Goal: Information Seeking & Learning: Learn about a topic

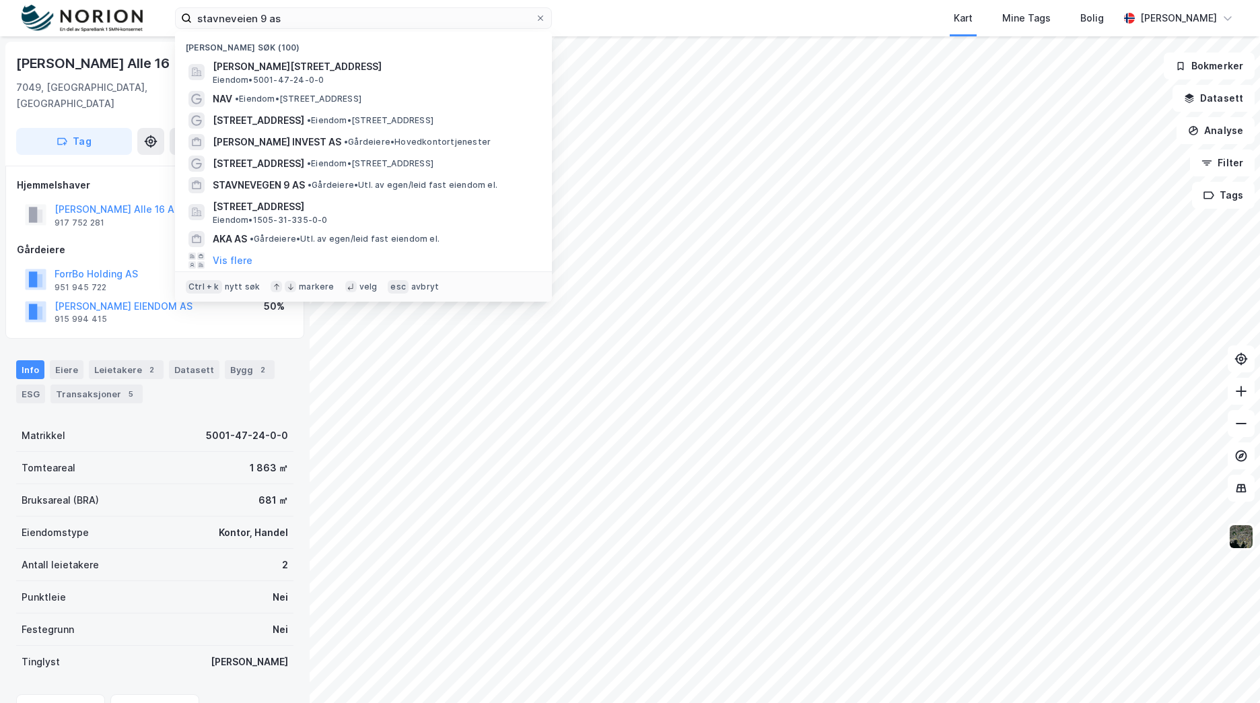
click at [397, 19] on input "stavneveien 9 as" at bounding box center [363, 18] width 343 height 20
type input "frosta"
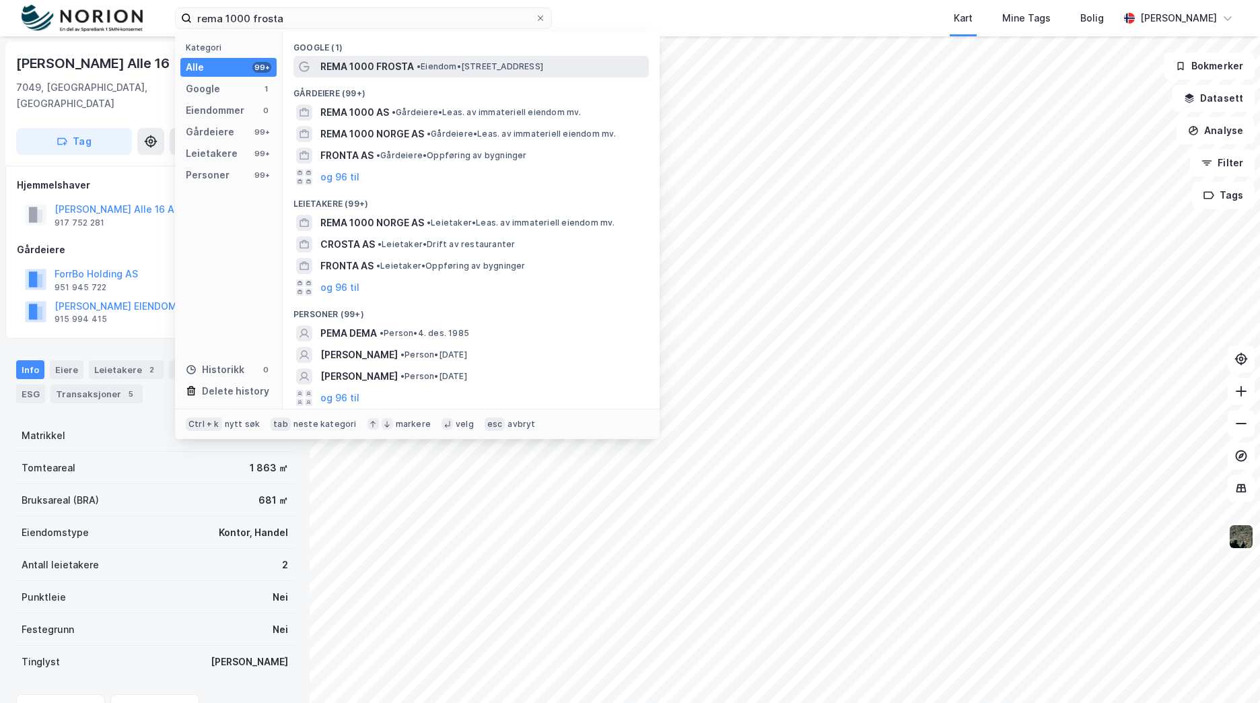
click at [476, 76] on div "REMA 1000 FROSTA • Eiendom • [STREET_ADDRESS]" at bounding box center [471, 67] width 355 height 22
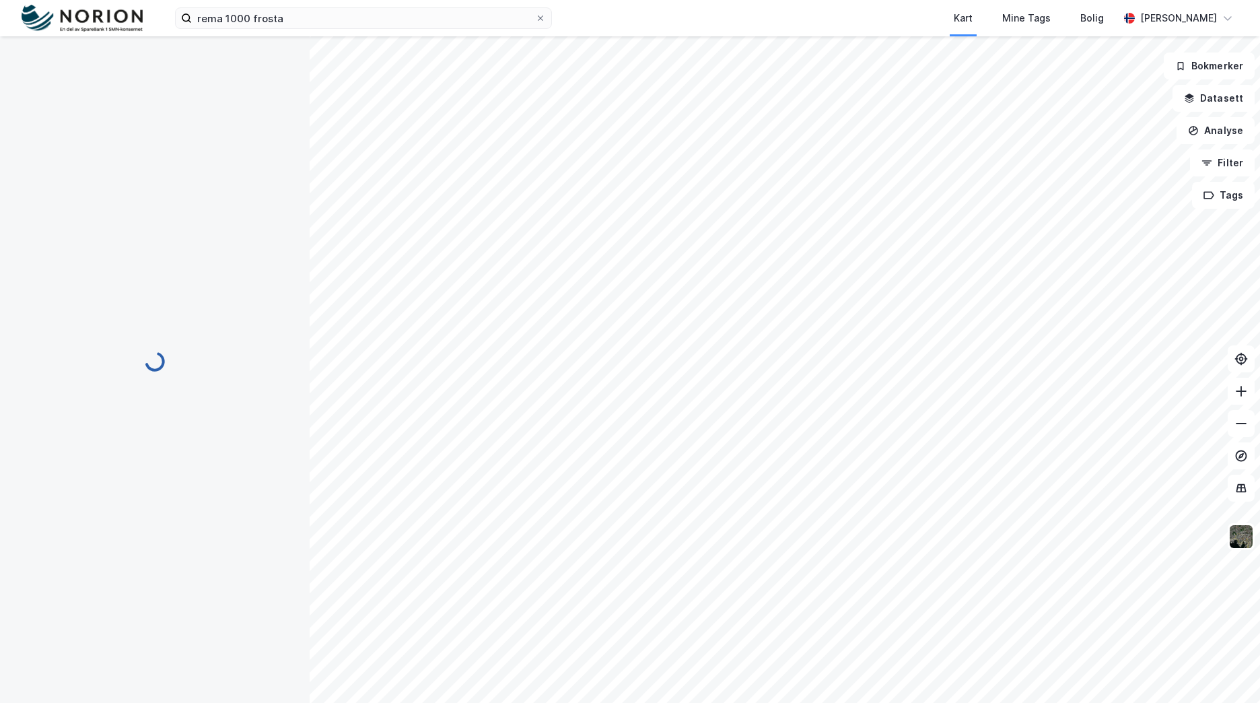
scroll to position [1, 0]
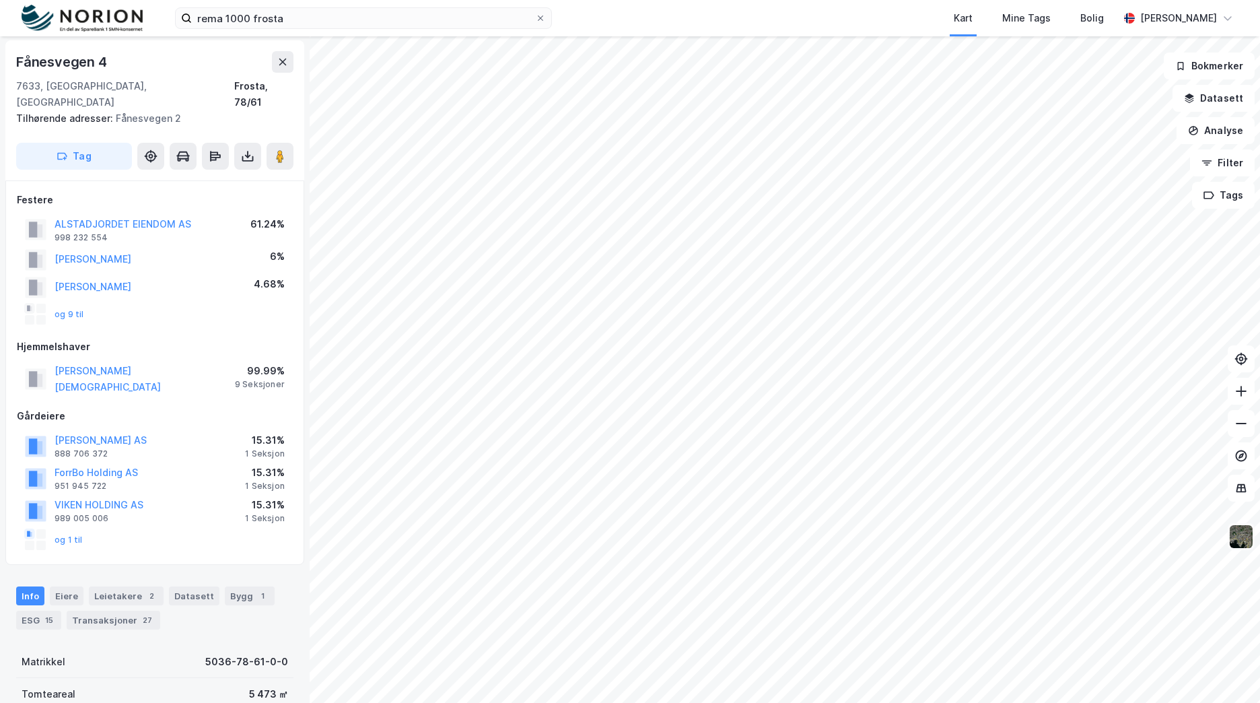
click at [1237, 538] on img at bounding box center [1242, 537] width 26 height 26
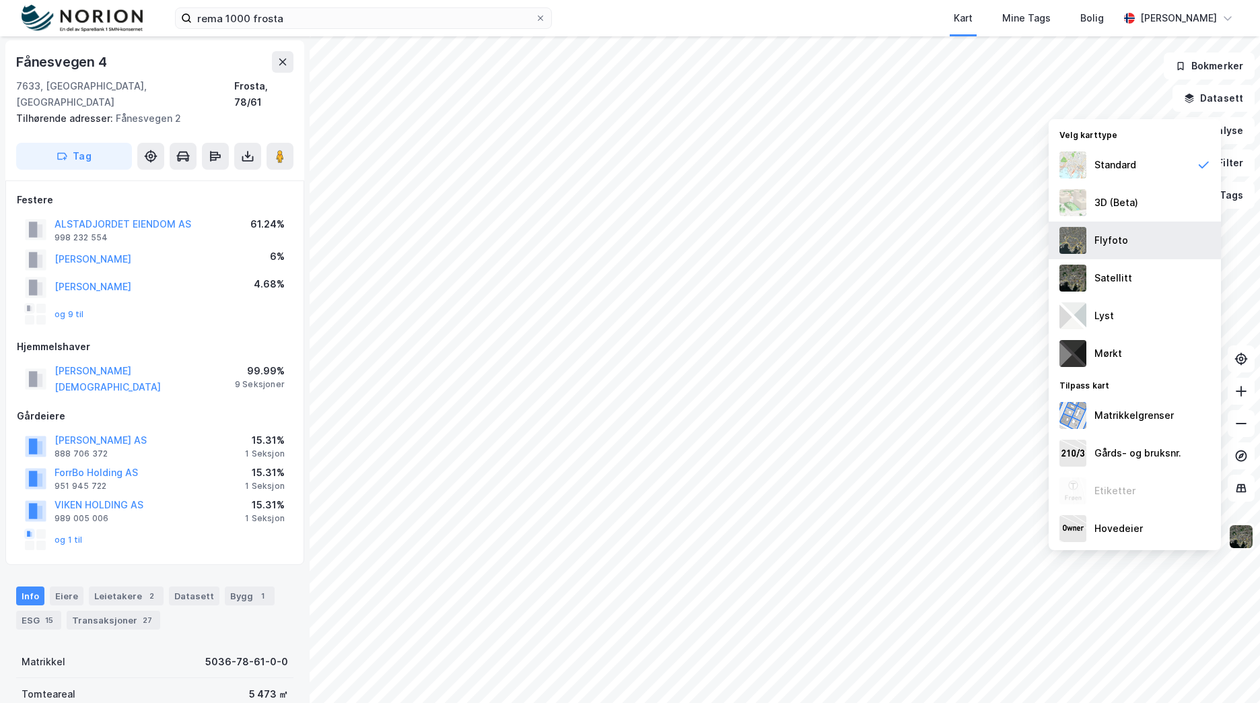
click at [1117, 241] on div "Flyfoto" at bounding box center [1112, 240] width 34 height 16
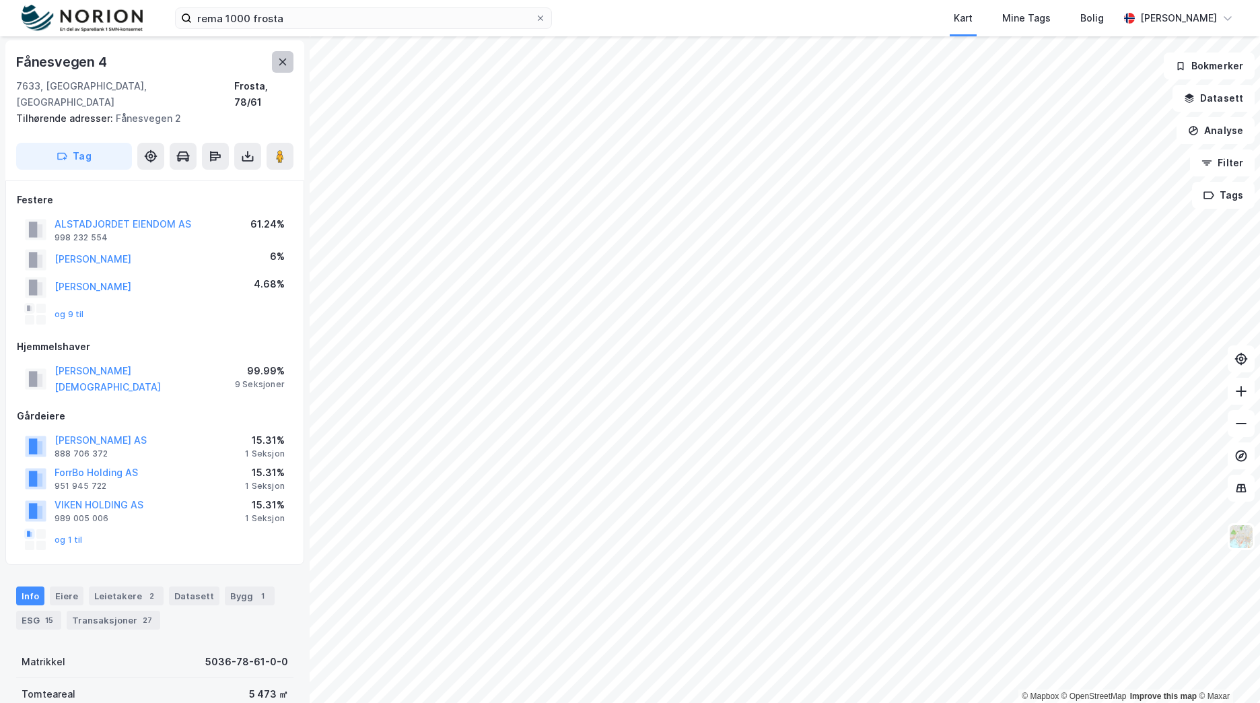
click at [284, 61] on icon at bounding box center [282, 62] width 7 height 7
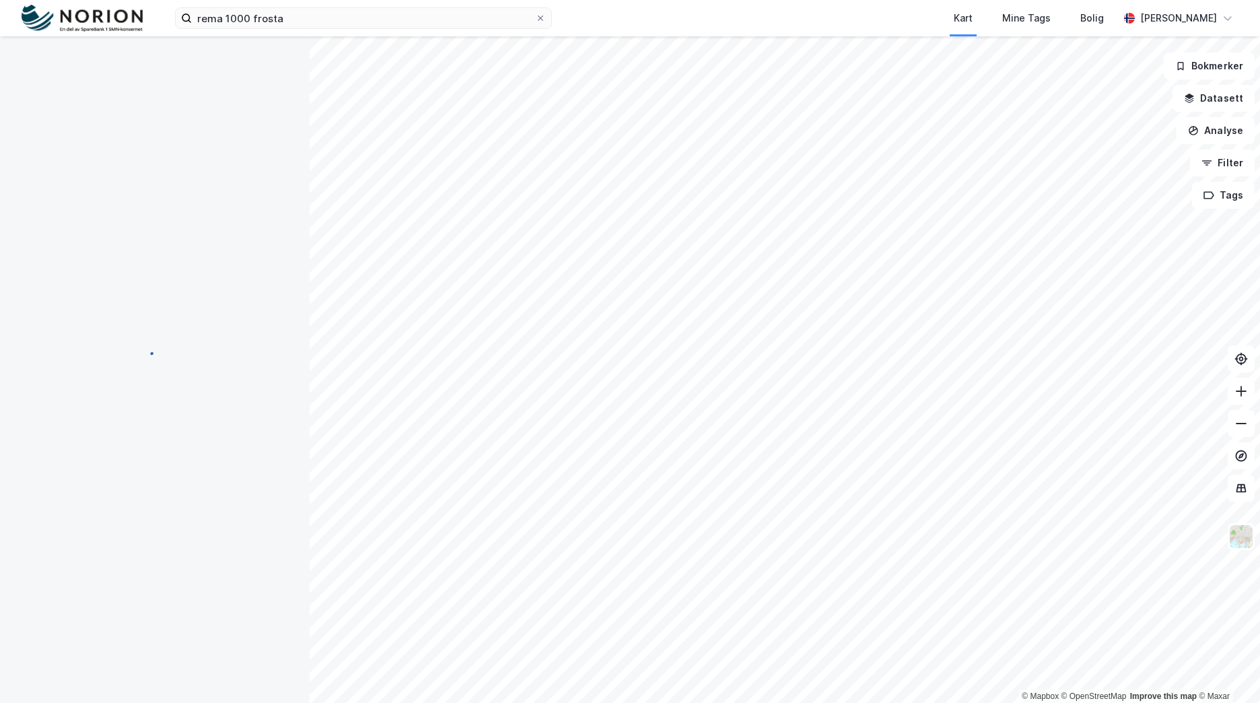
scroll to position [1, 0]
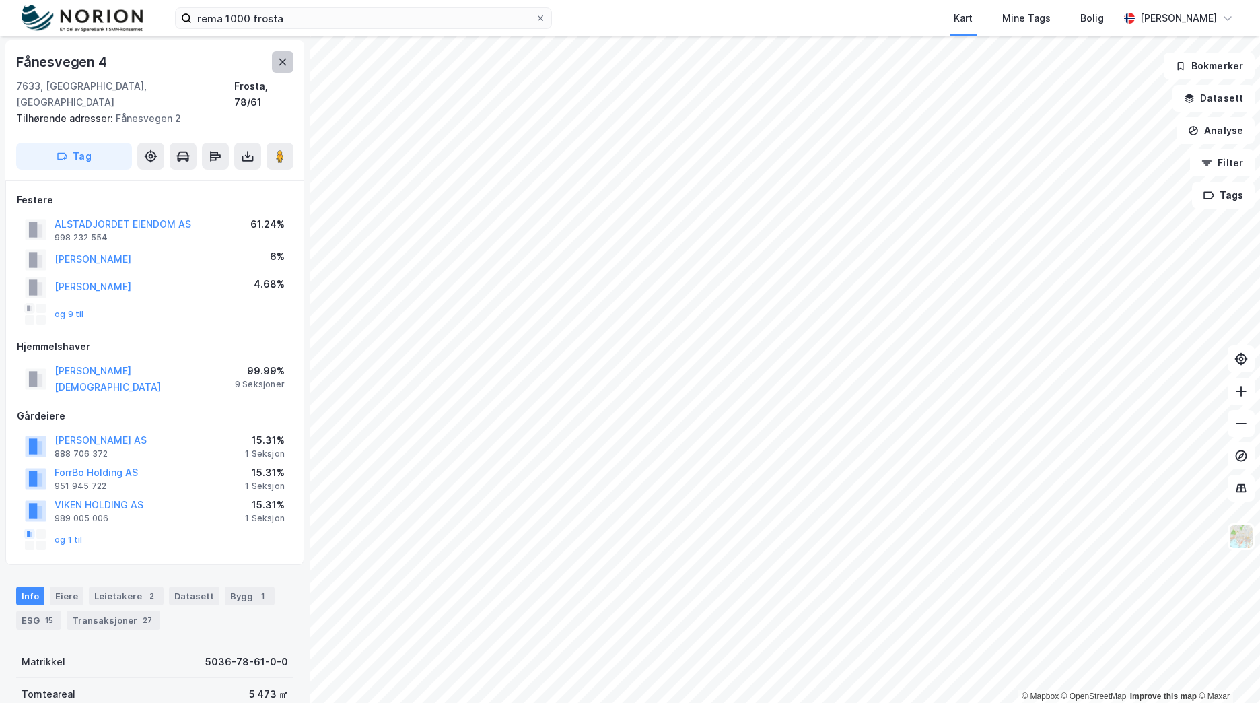
click at [291, 55] on button at bounding box center [283, 62] width 22 height 22
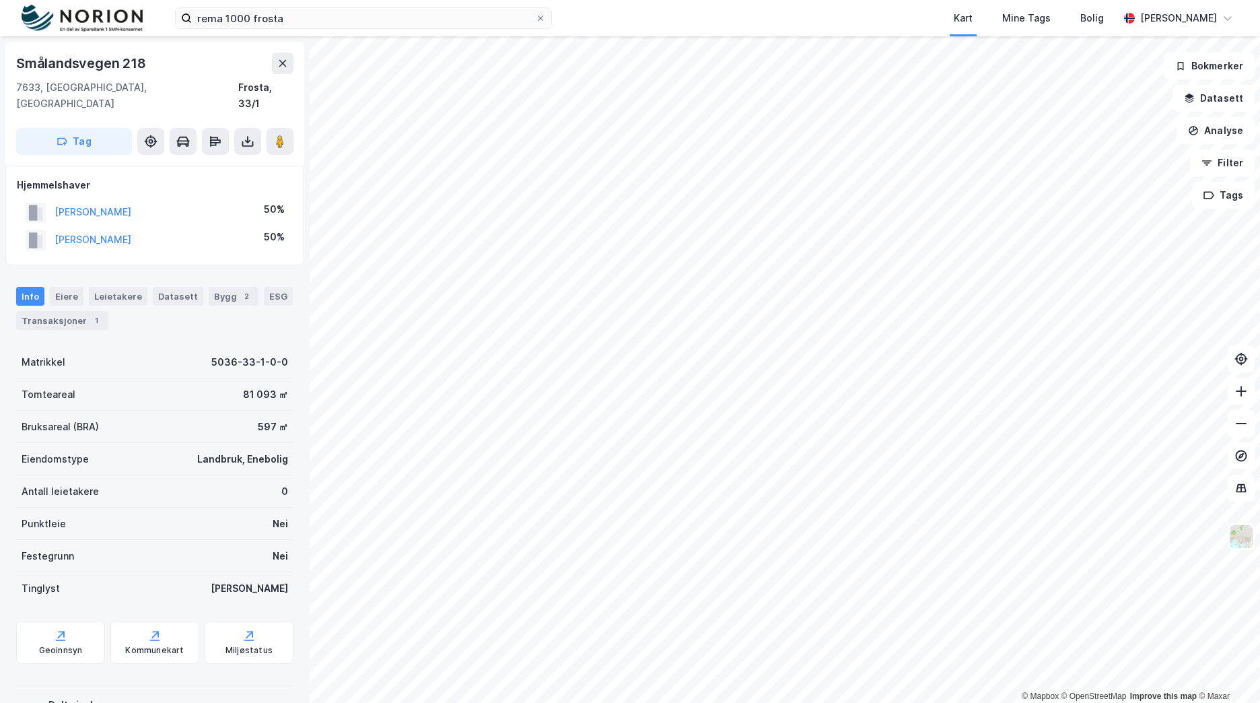
scroll to position [1, 0]
click at [281, 53] on button at bounding box center [283, 62] width 22 height 22
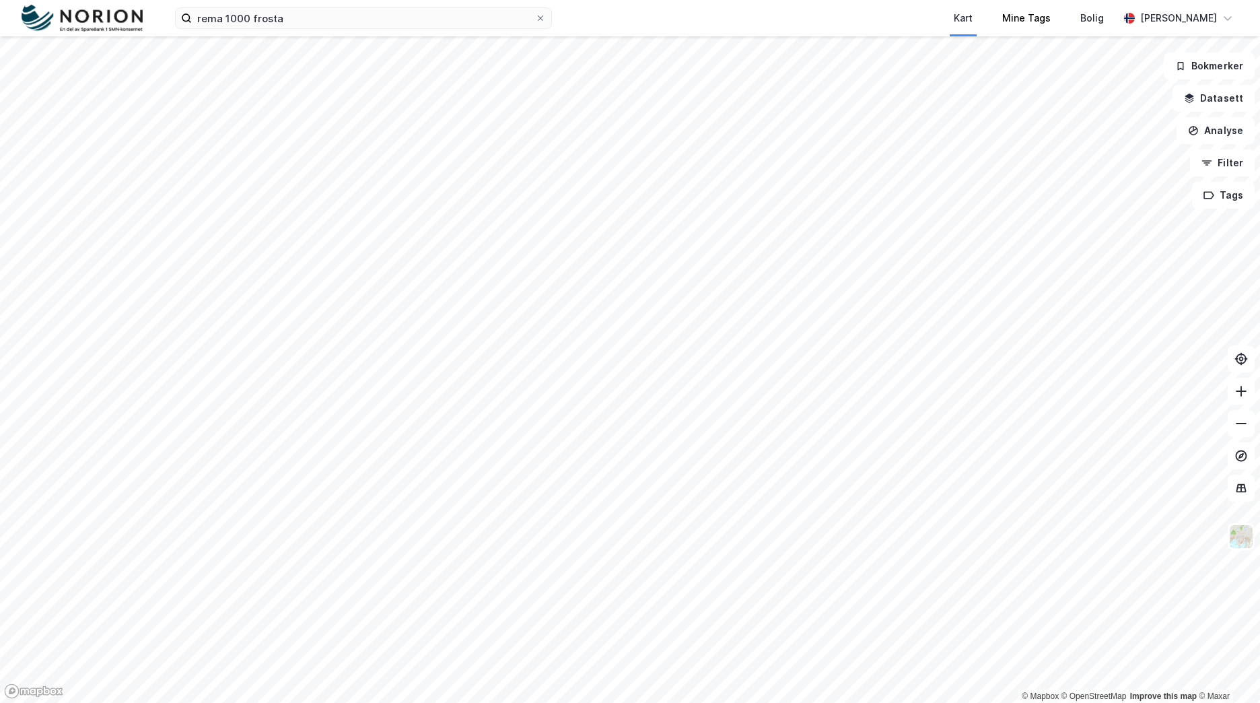
click at [1066, 20] on div "rema 1000 frosta Kart Mine Tags [PERSON_NAME] © Mapbox © OpenStreetMap Improve …" at bounding box center [630, 351] width 1260 height 703
click at [1096, 20] on div "rema 1000 frosta Kart Mine Tags [PERSON_NAME] © Mapbox © OpenStreetMap Improve …" at bounding box center [630, 351] width 1260 height 703
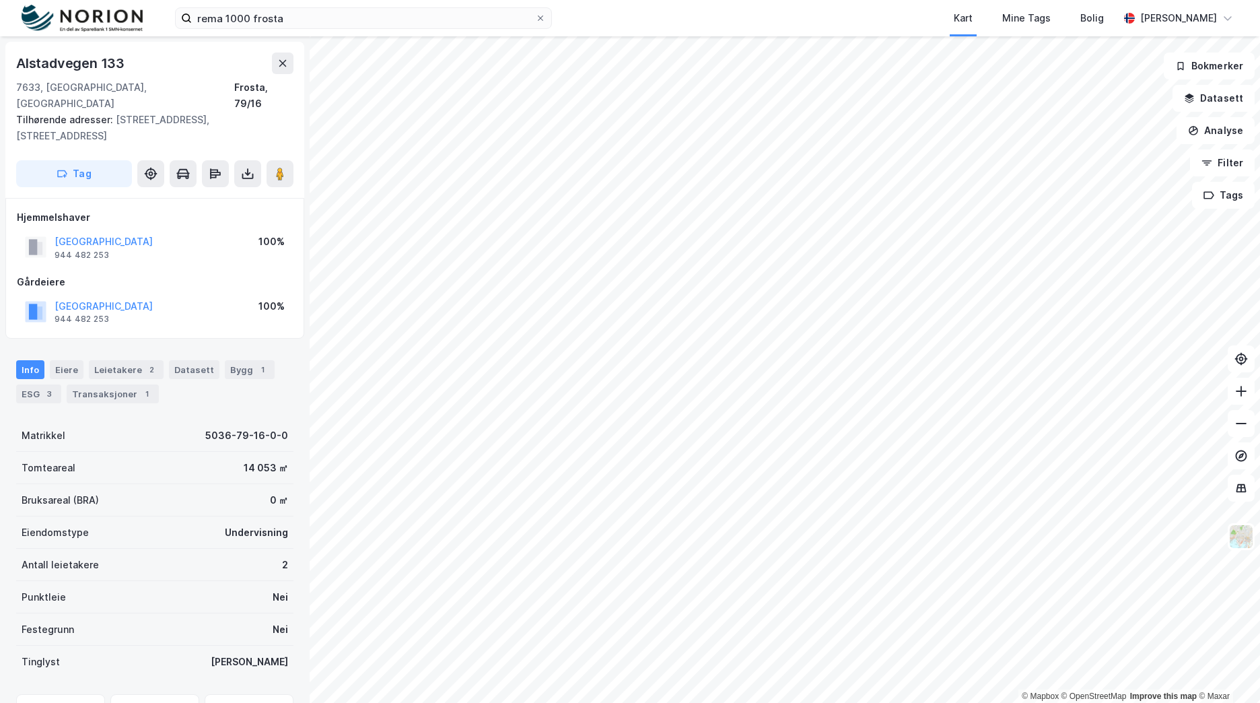
scroll to position [1, 0]
click at [104, 359] on div "Leietakere 2" at bounding box center [126, 368] width 75 height 19
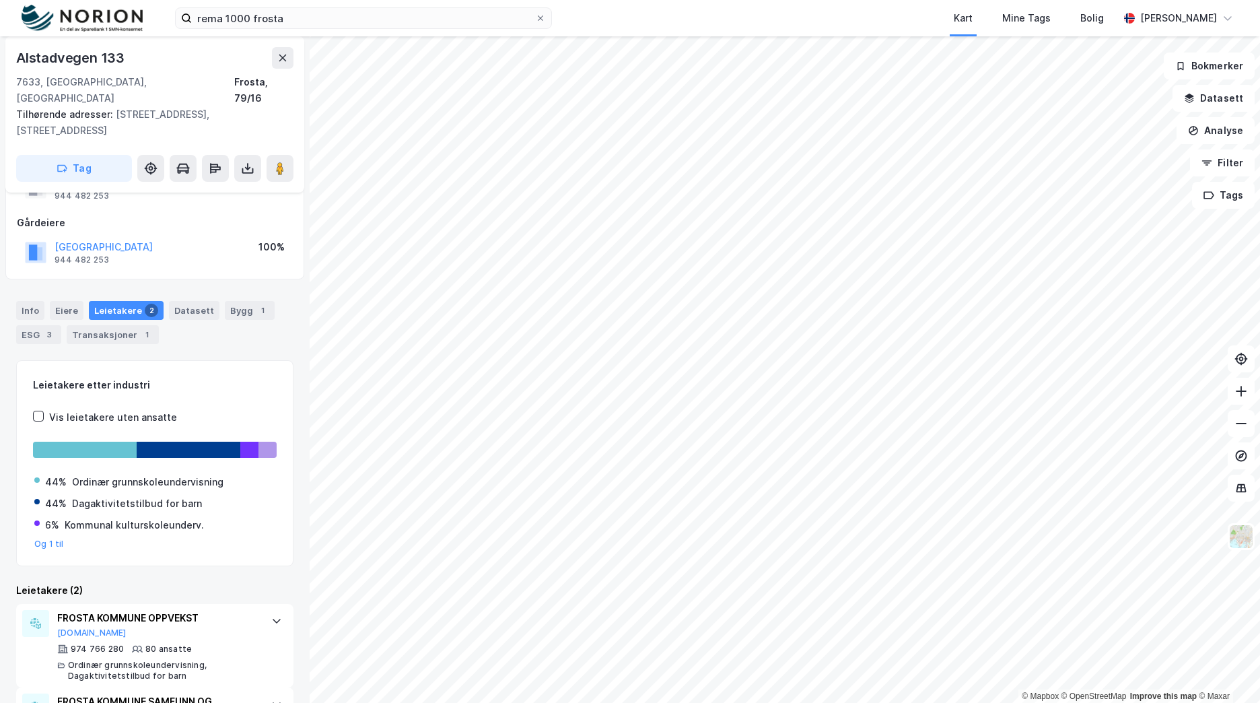
scroll to position [127, 0]
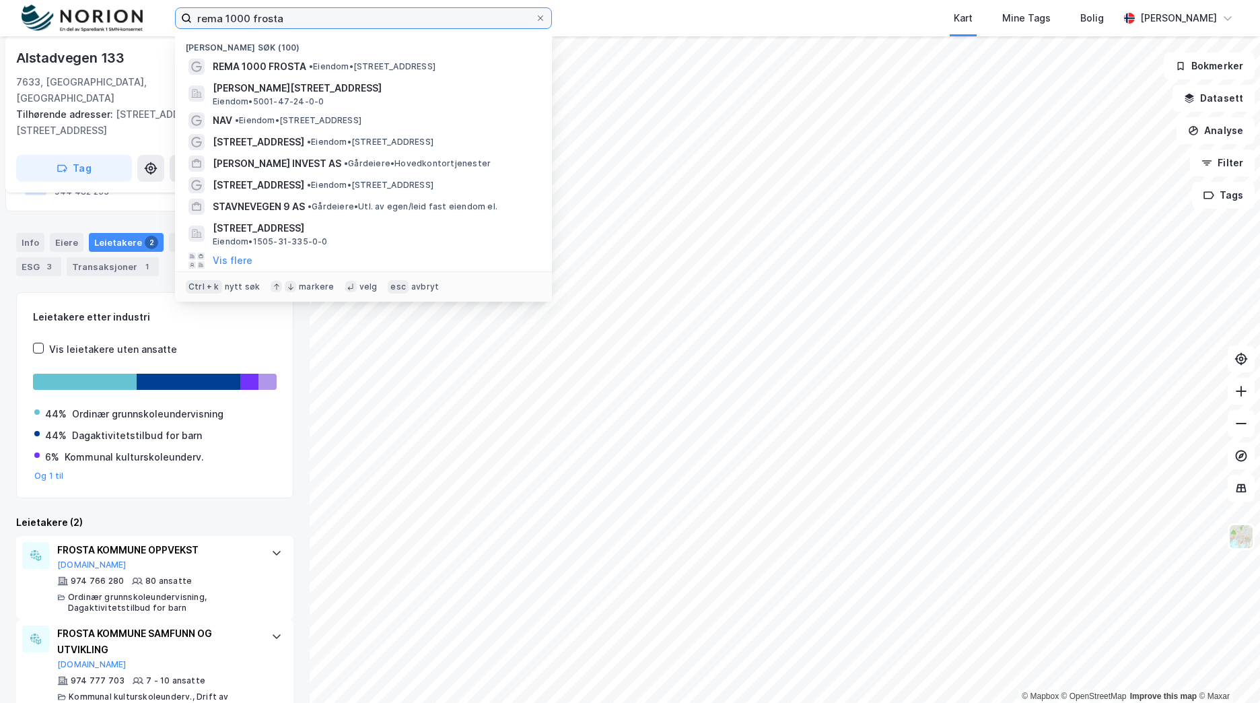
drag, startPoint x: 306, startPoint y: 16, endPoint x: 129, endPoint y: 13, distance: 177.1
click at [118, 13] on div "rema 1000 frosta Nylige søk (100) REMA 1000 FROSTA • Eiendom • [STREET_ADDRESS]…" at bounding box center [630, 18] width 1260 height 36
paste input "Fånesvegen 1"
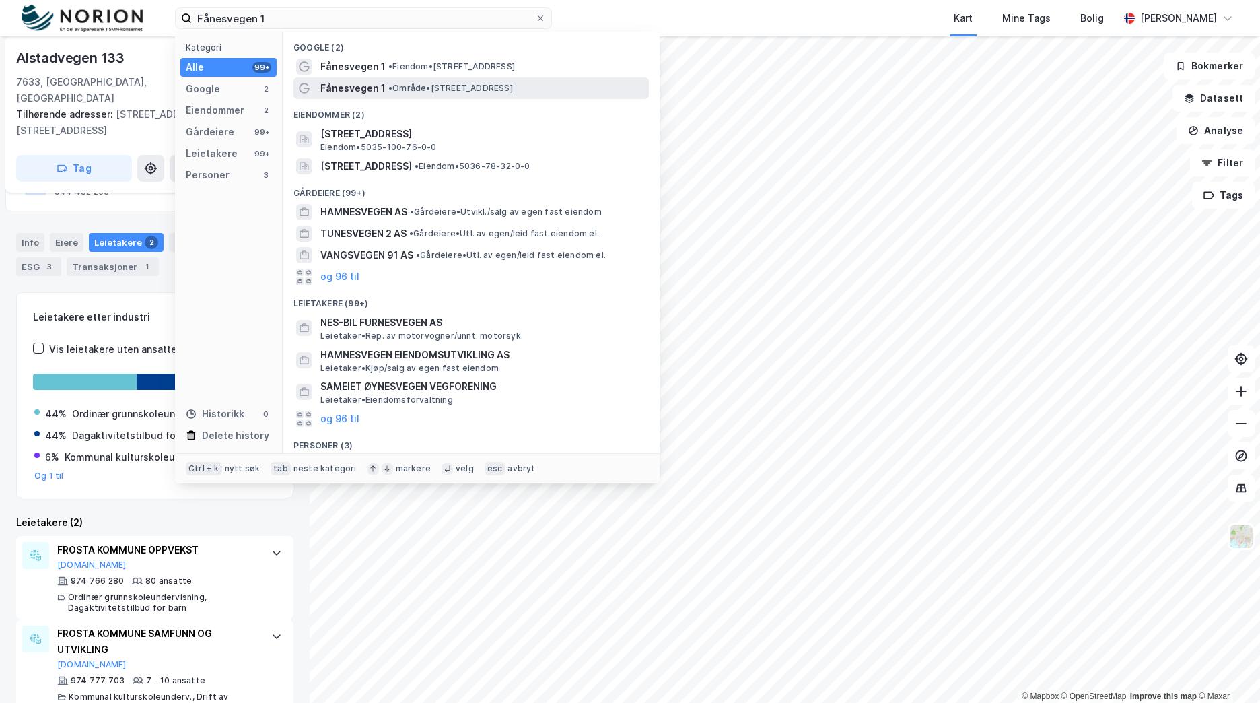
click at [420, 85] on span "• Område • [STREET_ADDRESS]" at bounding box center [450, 88] width 125 height 11
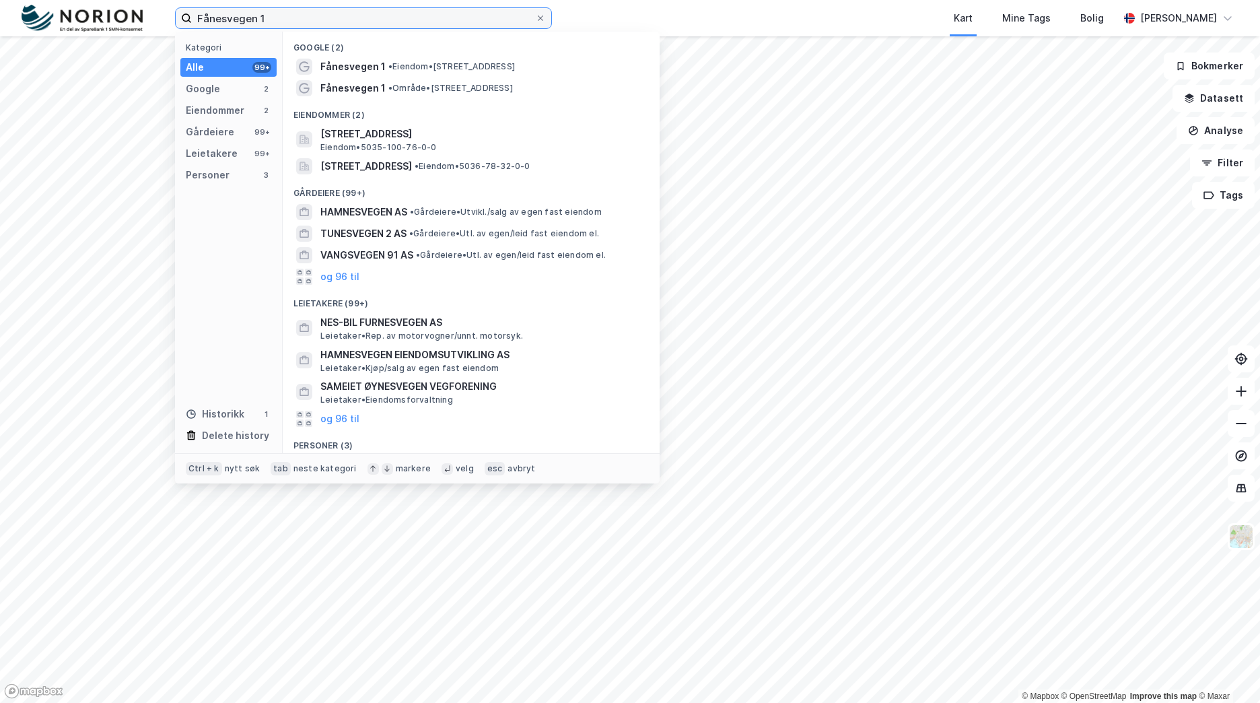
click at [390, 16] on input "Fånesvegen 1" at bounding box center [363, 18] width 343 height 20
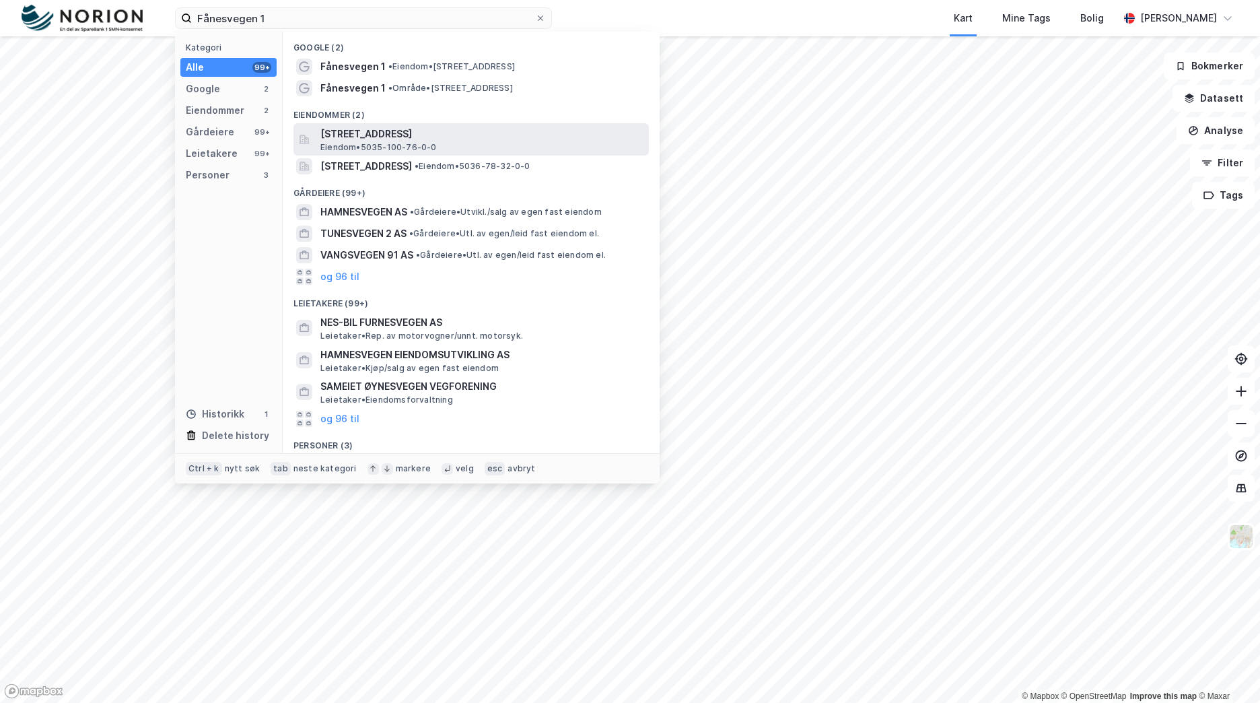
click at [425, 135] on span "[STREET_ADDRESS]" at bounding box center [481, 134] width 323 height 16
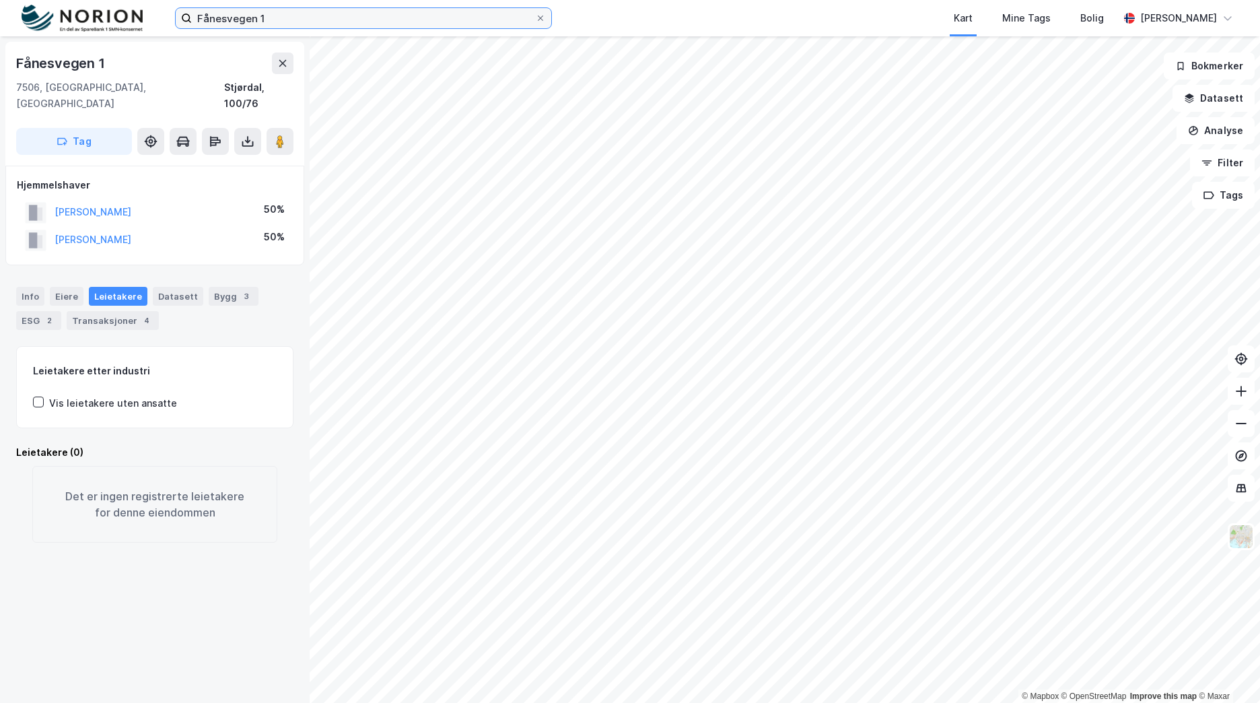
click at [477, 12] on input "Fånesvegen 1" at bounding box center [363, 18] width 343 height 20
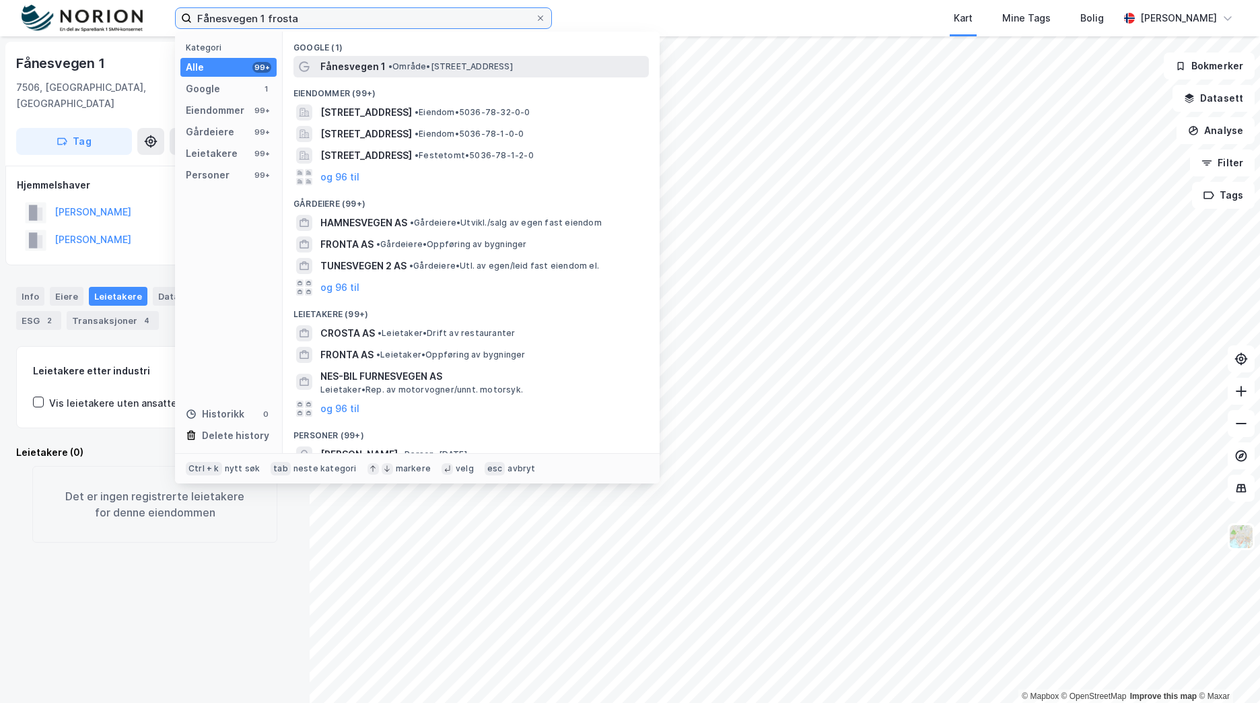
type input "Fånesvegen 1 frosta"
click at [510, 73] on div "Fånesvegen 1 • Område • [STREET_ADDRESS]" at bounding box center [483, 67] width 326 height 16
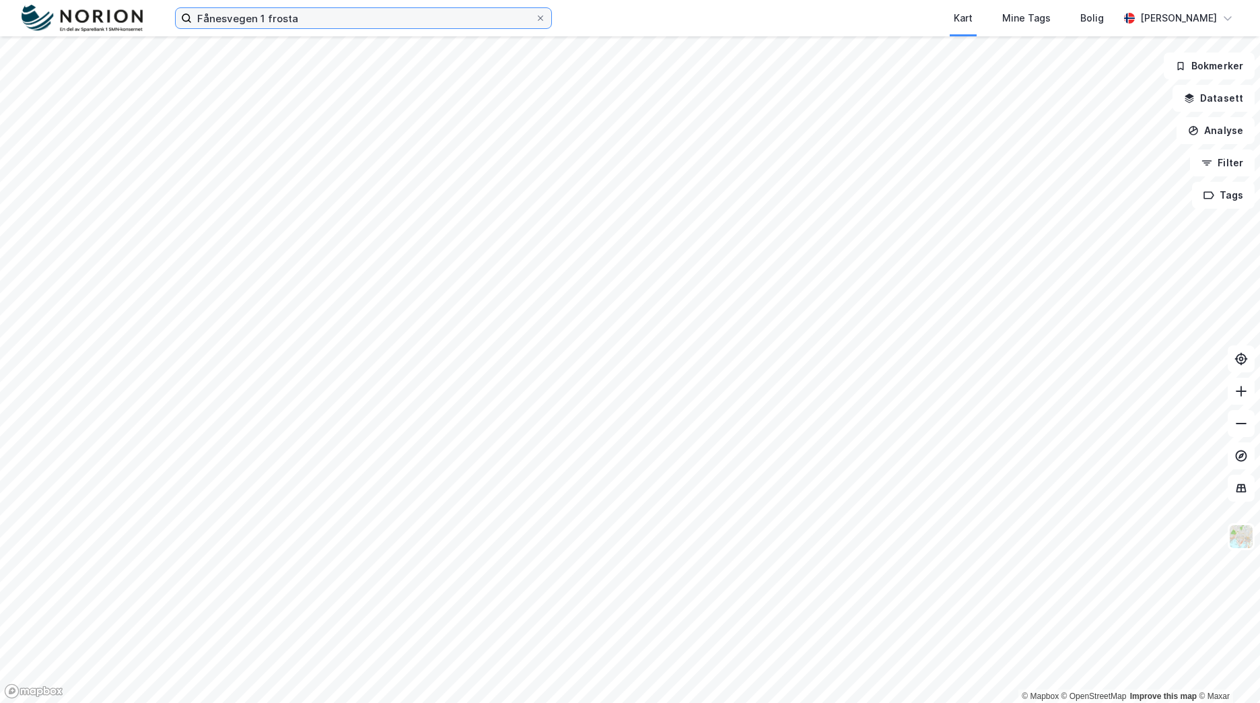
click at [357, 17] on input "Fånesvegen 1 frosta" at bounding box center [363, 18] width 343 height 20
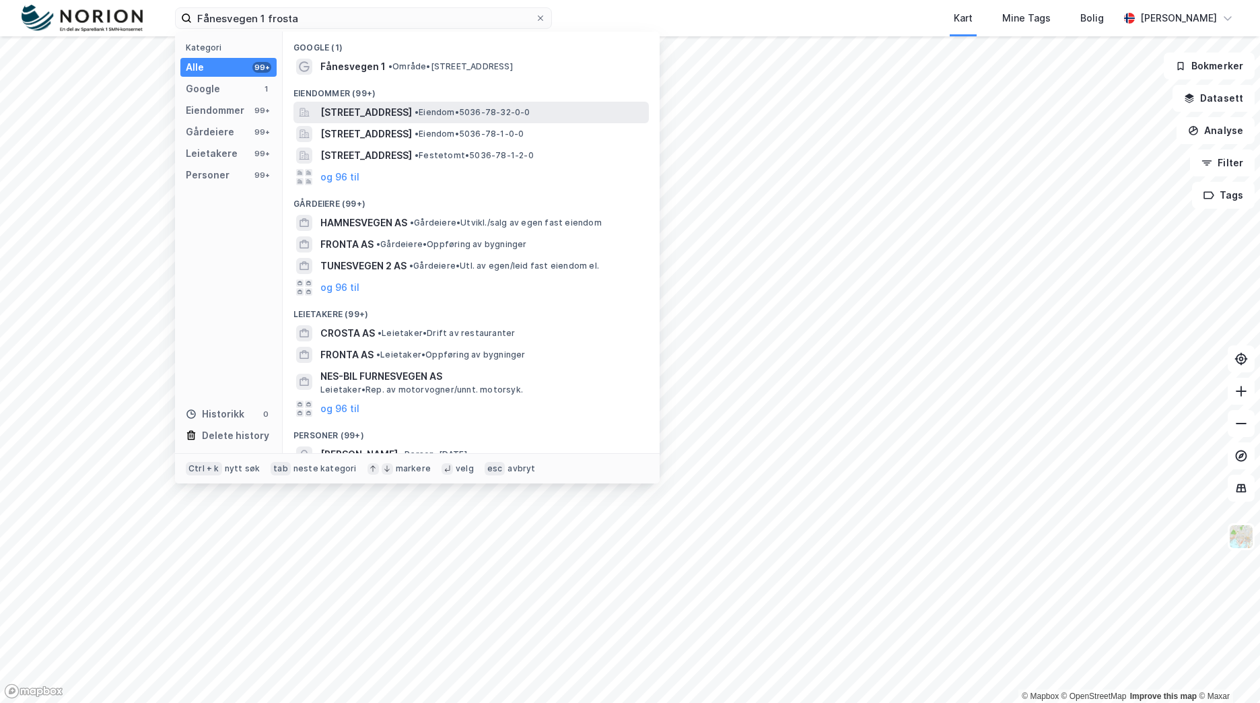
click at [412, 114] on span "[STREET_ADDRESS]" at bounding box center [366, 112] width 92 height 16
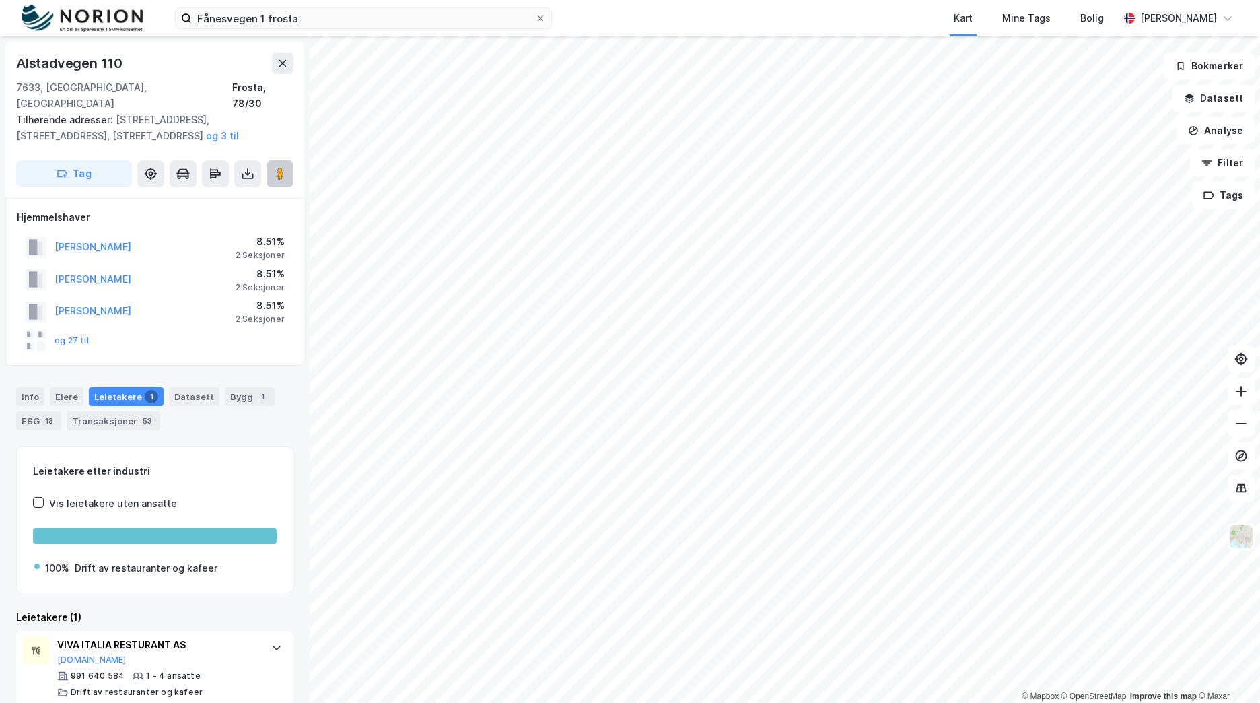
click at [280, 167] on image at bounding box center [280, 173] width 8 height 13
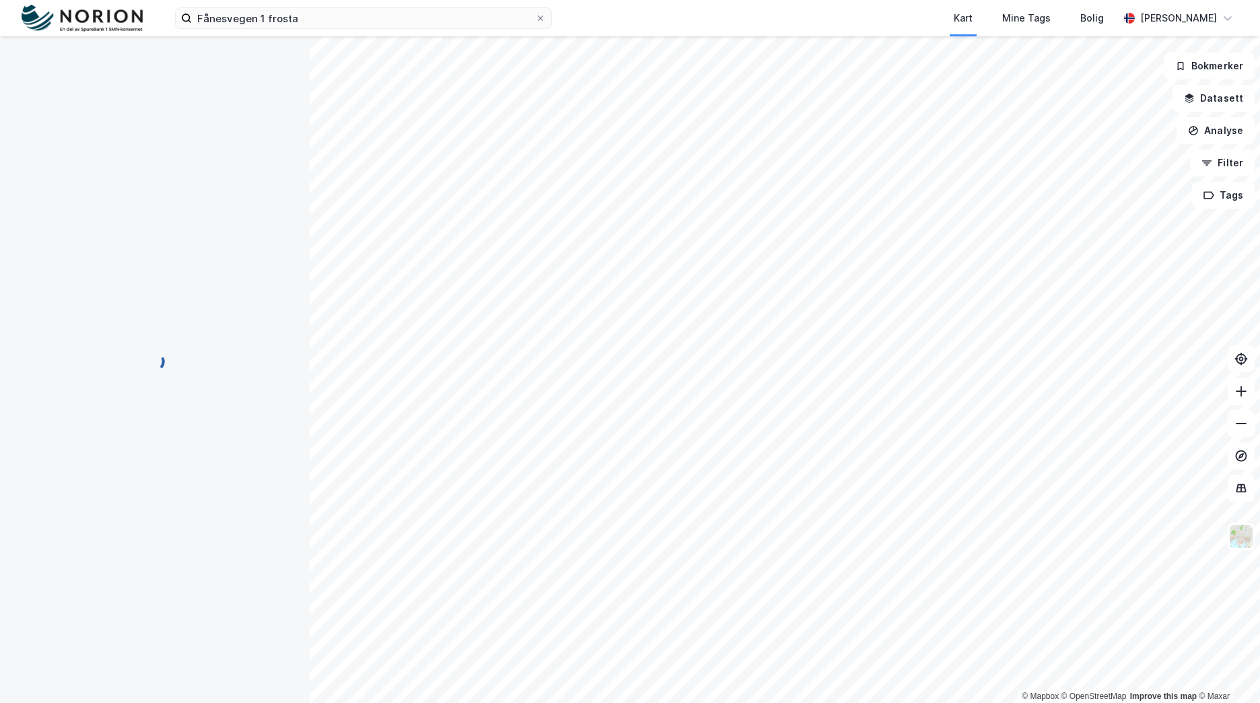
scroll to position [1, 0]
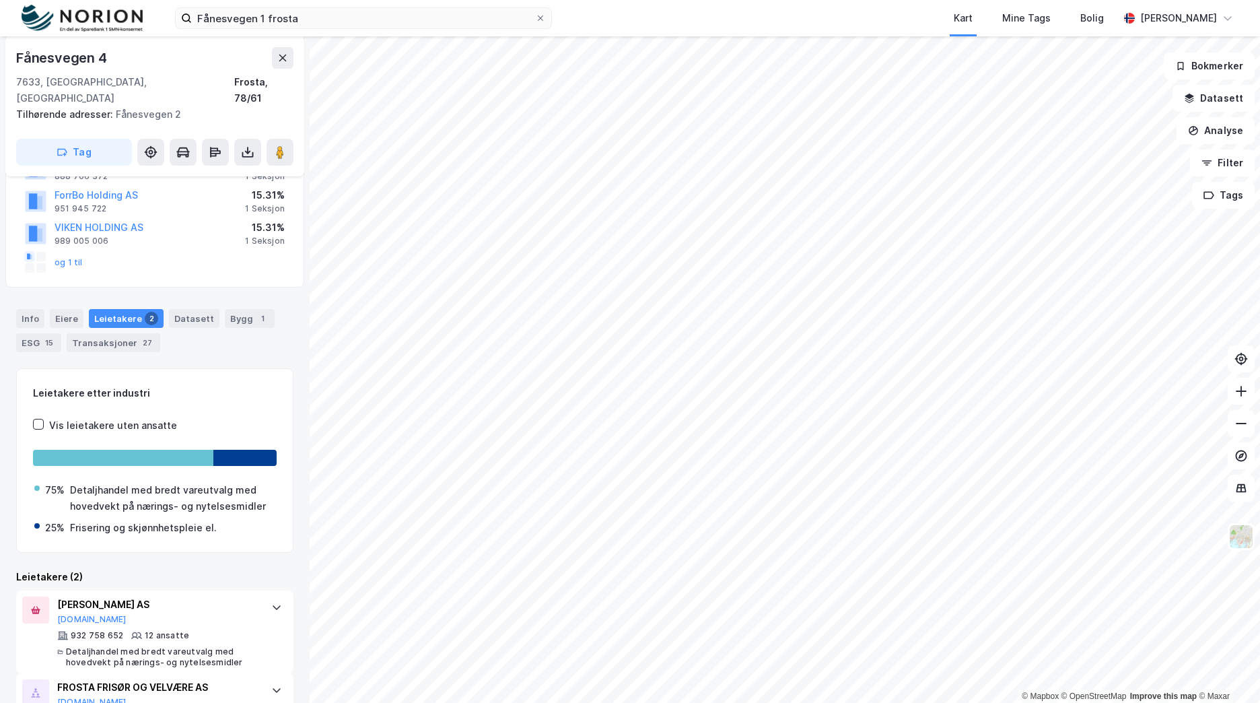
scroll to position [317, 0]
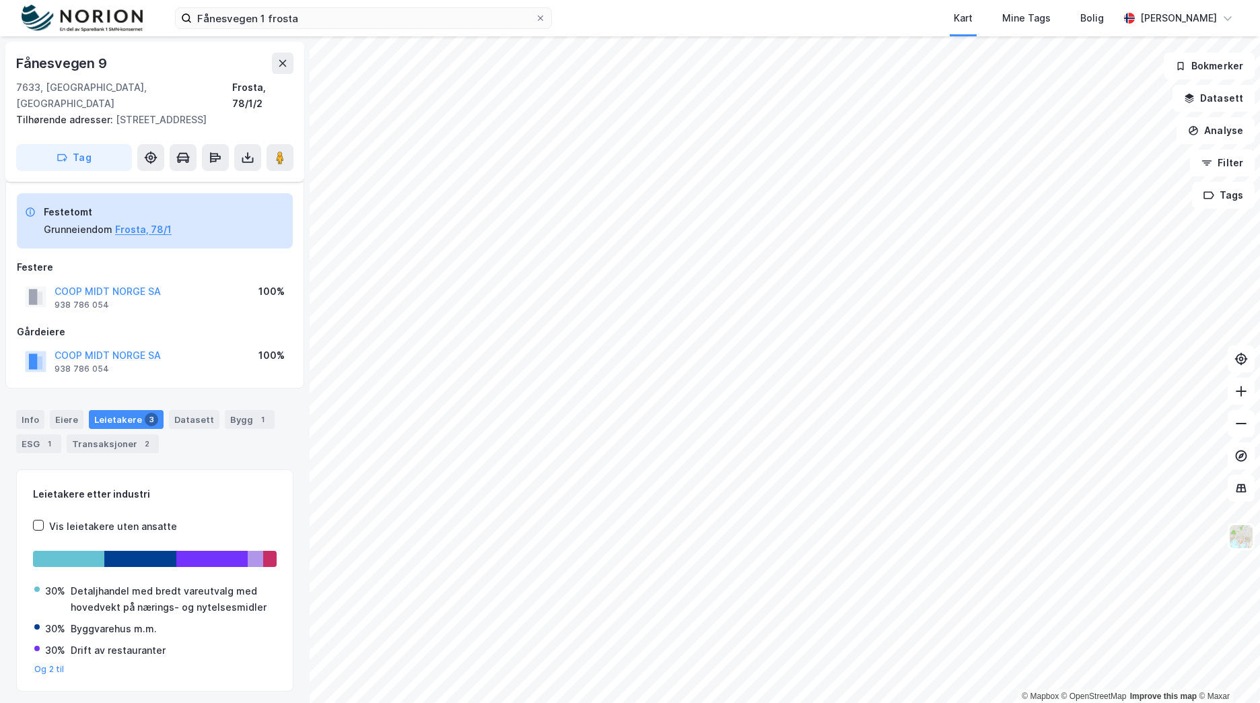
scroll to position [26, 0]
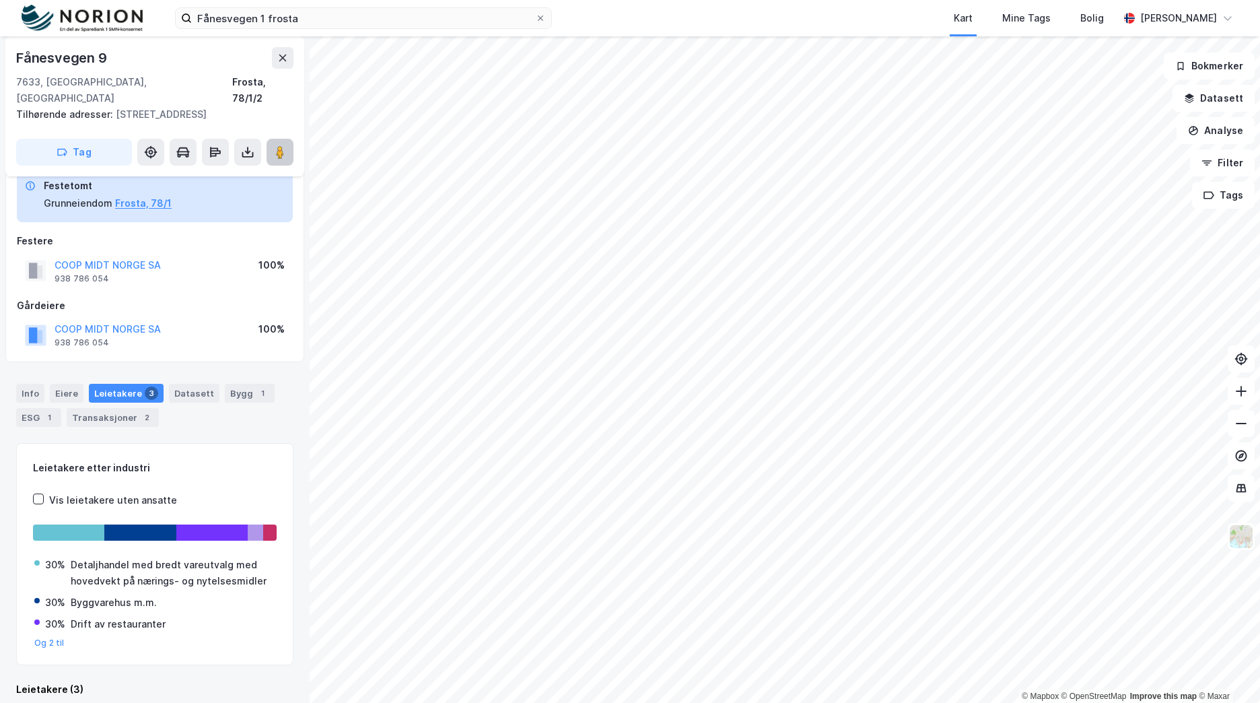
click at [718, 296] on div "© Mapbox © OpenStreetMap Improve this map © Maxar [STREET_ADDRESS] Tilhørende a…" at bounding box center [630, 369] width 1260 height 666
click at [681, 268] on div "© Mapbox © OpenStreetMap Improve this map © Maxar [STREET_ADDRESS] Tilhørende a…" at bounding box center [630, 369] width 1260 height 666
click at [284, 145] on image at bounding box center [280, 151] width 8 height 13
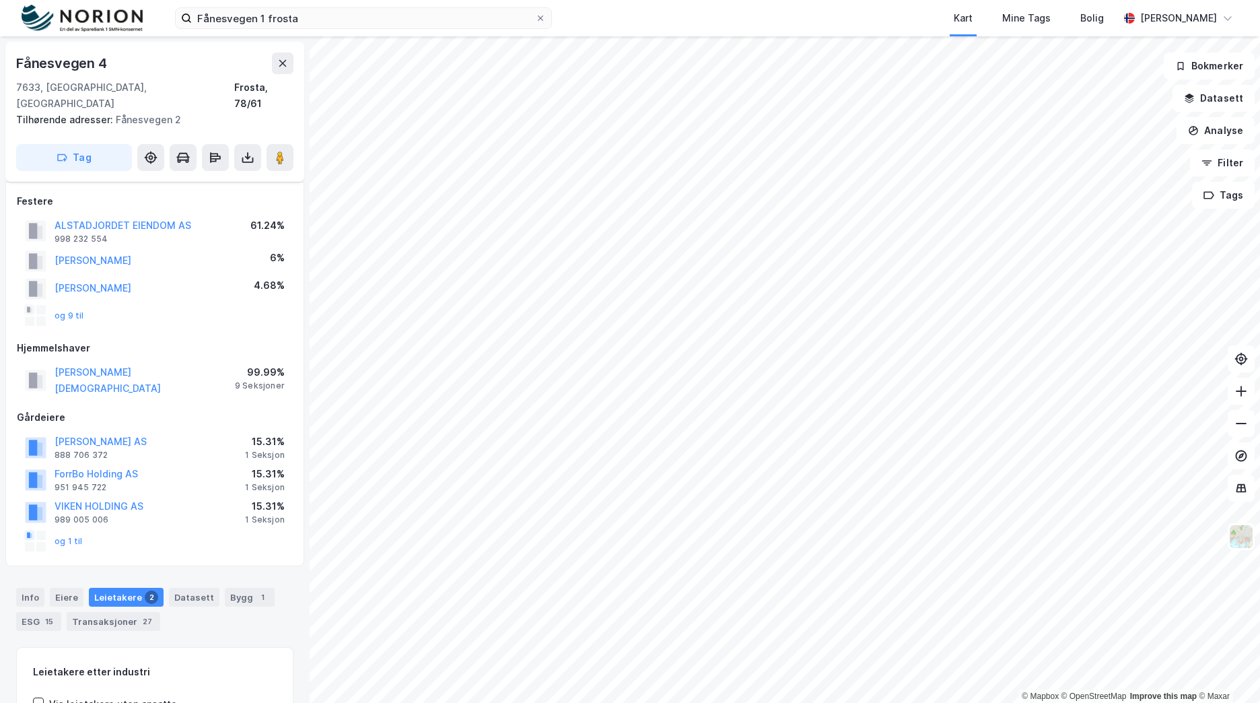
scroll to position [26, 0]
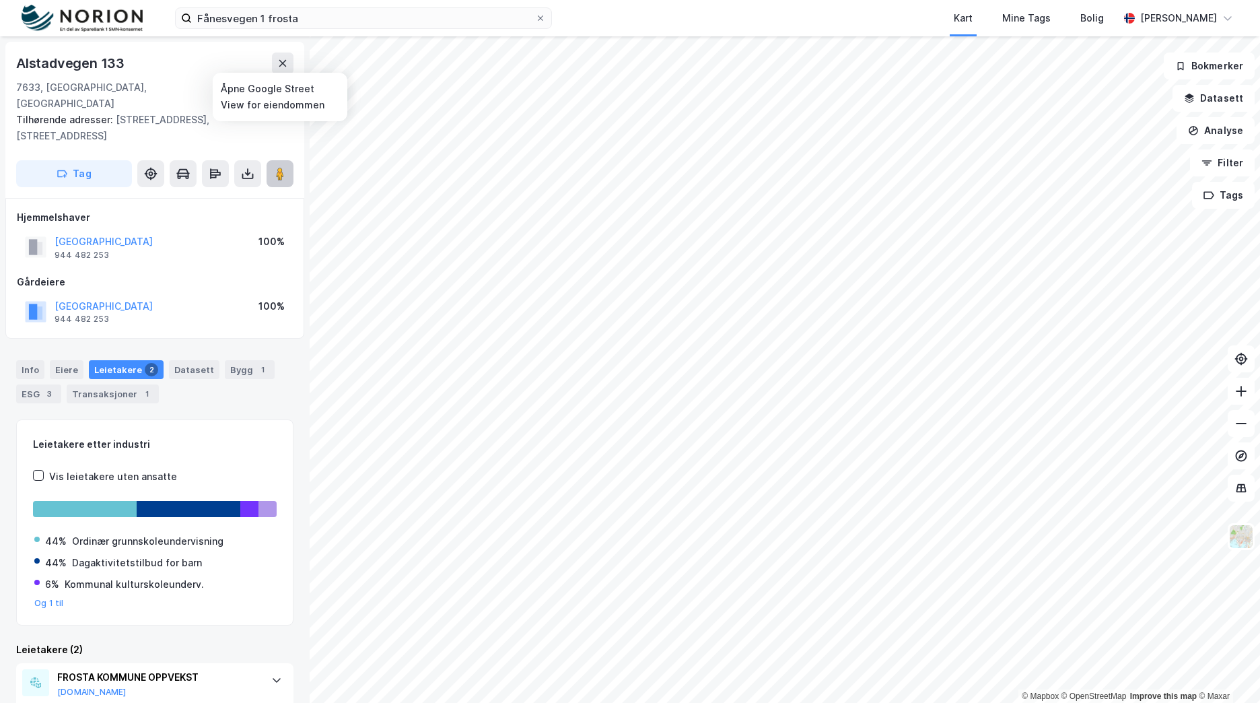
click at [279, 167] on image at bounding box center [280, 173] width 8 height 13
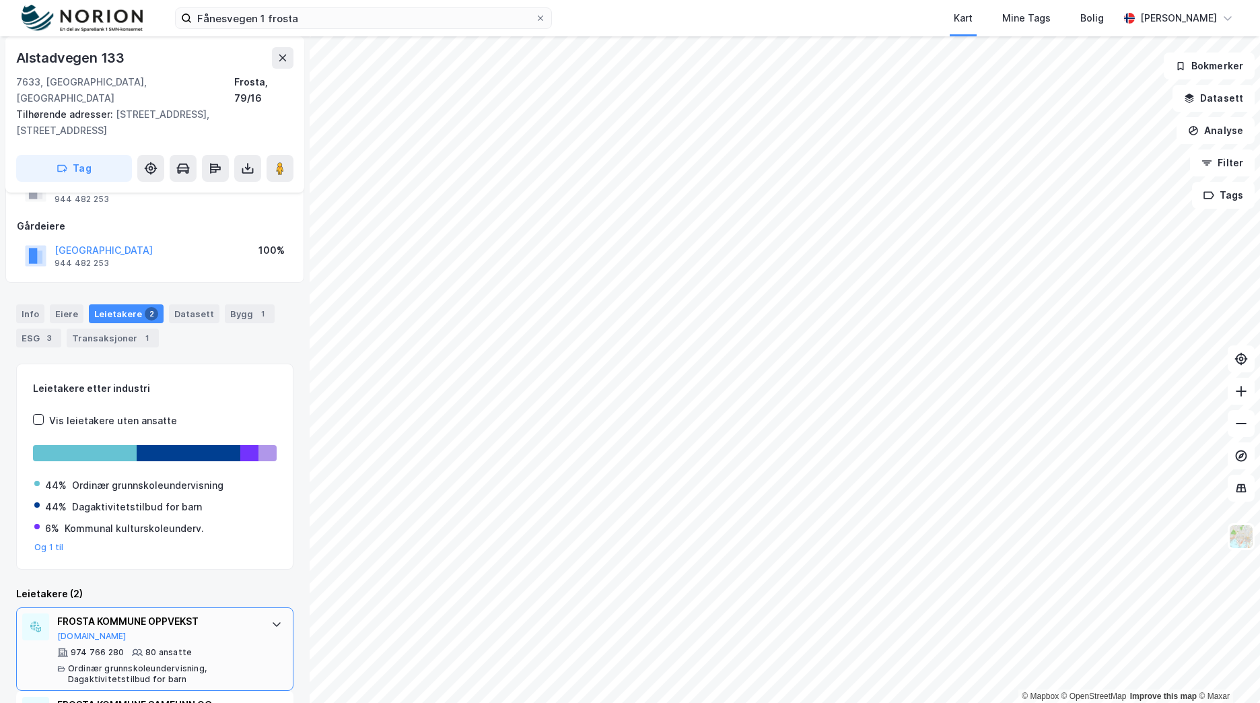
scroll to position [127, 0]
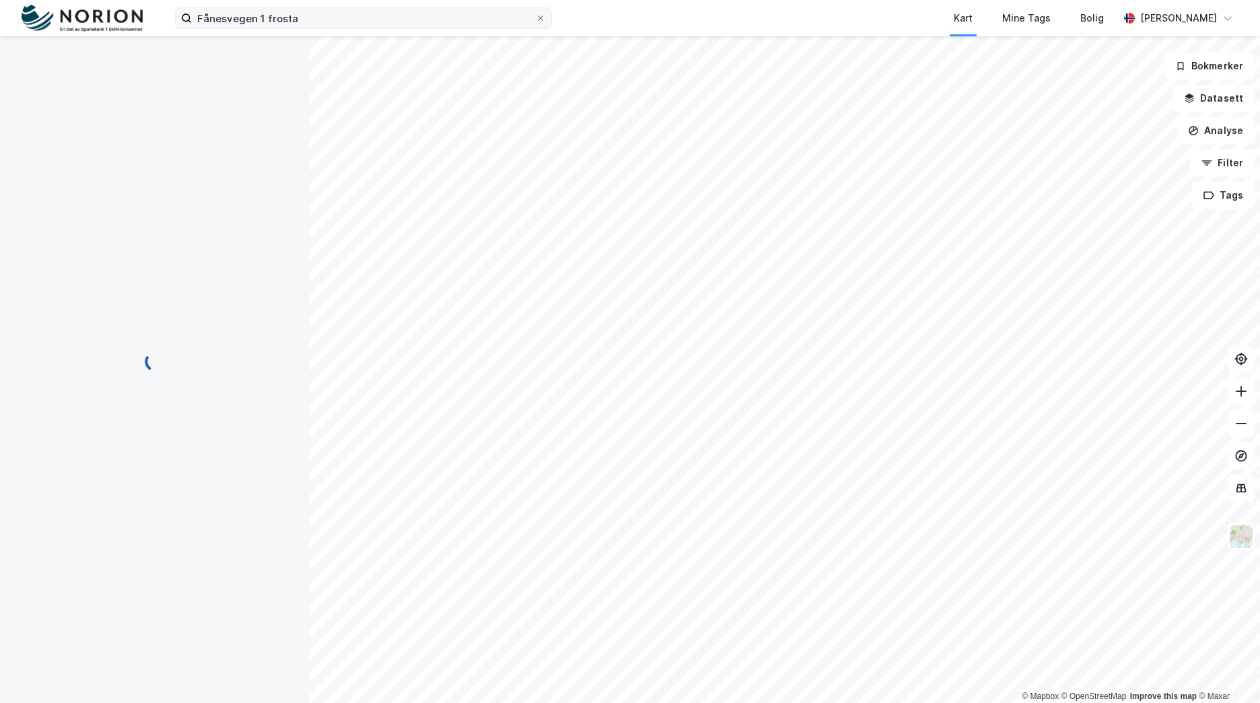
scroll to position [26, 0]
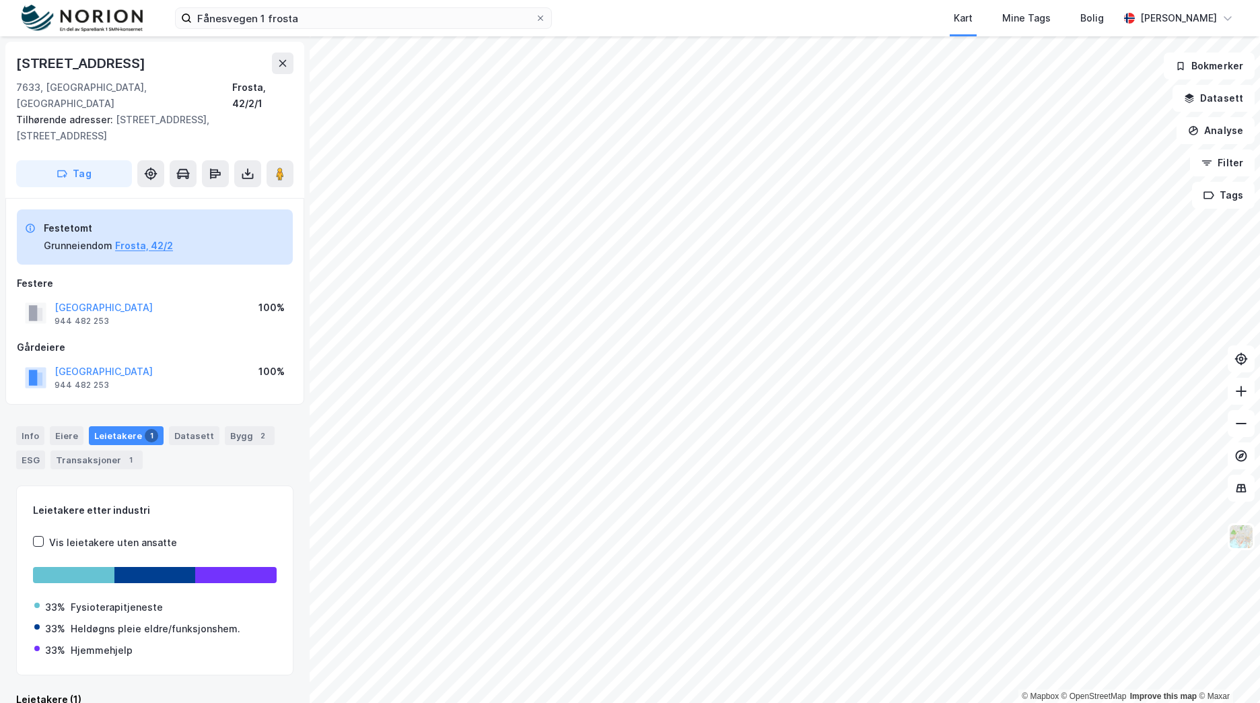
scroll to position [3, 0]
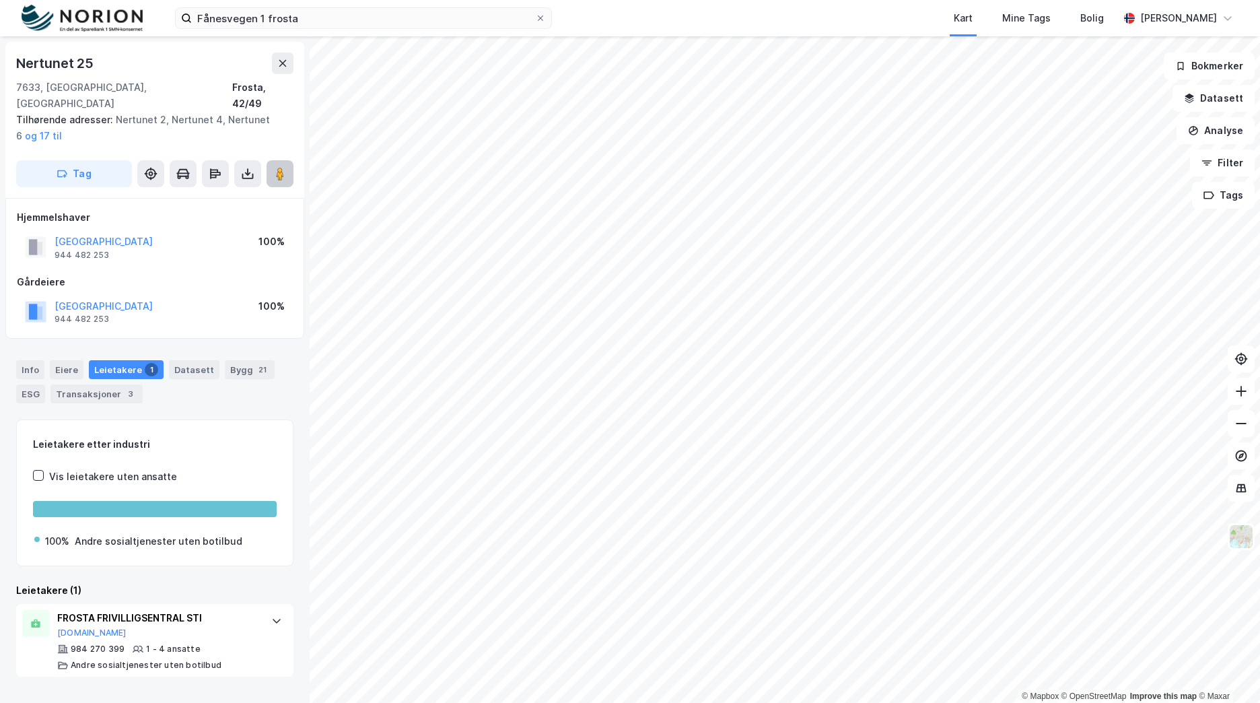
click at [271, 160] on button at bounding box center [280, 173] width 27 height 27
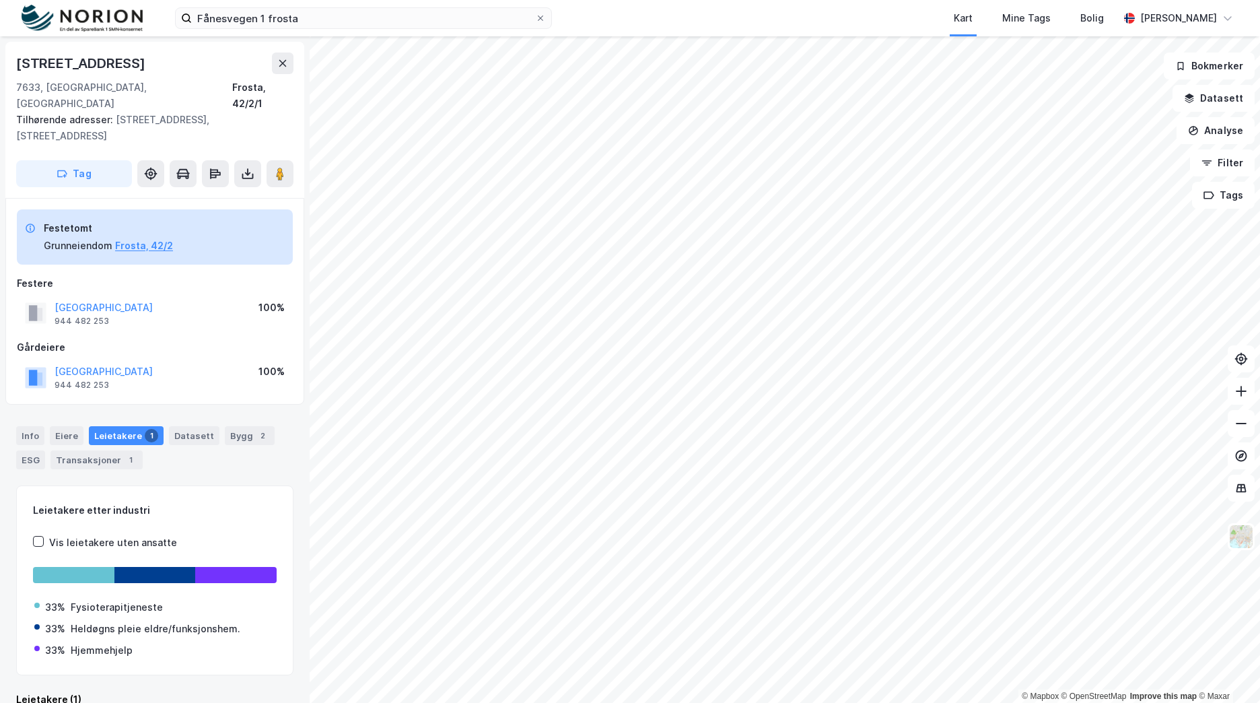
scroll to position [3, 0]
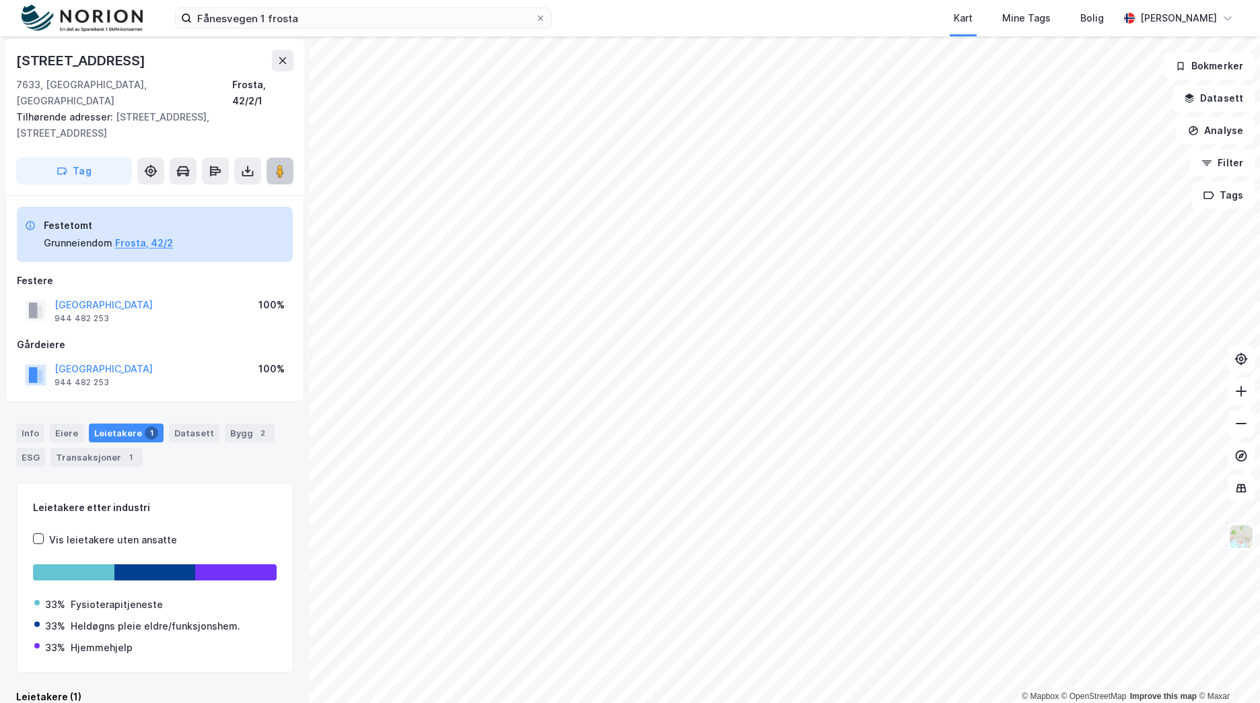
click at [290, 159] on button at bounding box center [280, 171] width 27 height 27
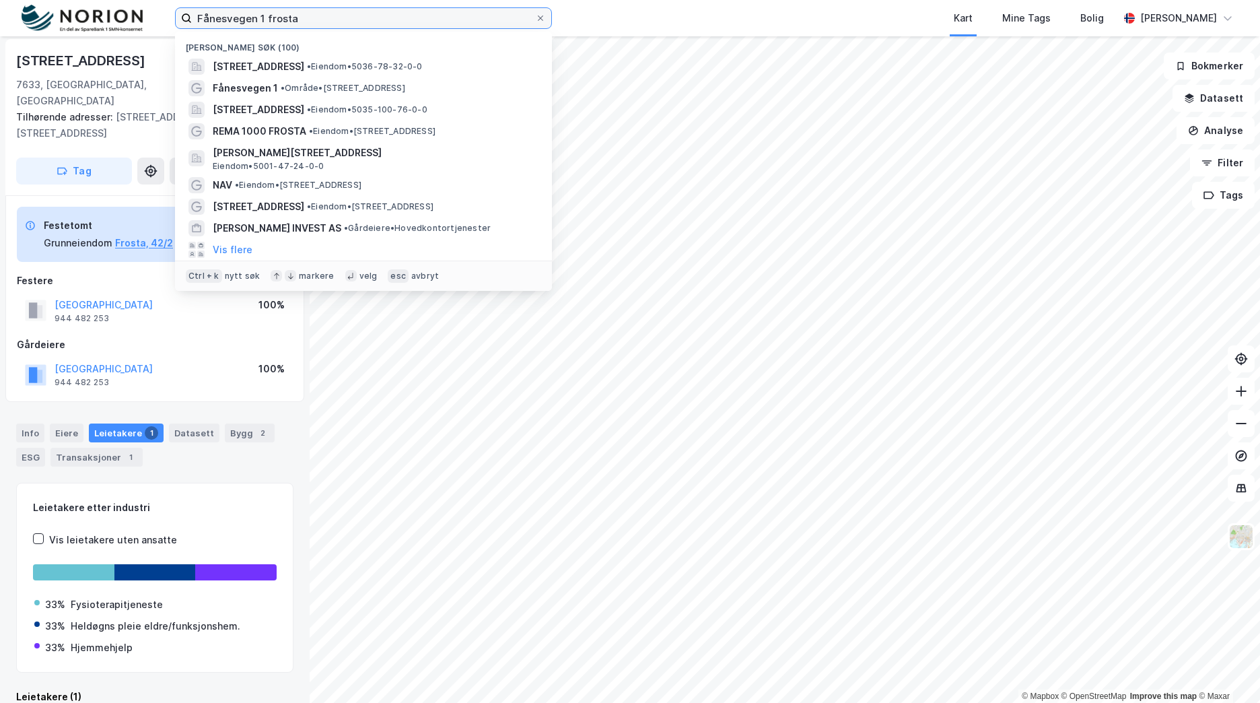
click at [308, 20] on input "Fånesvegen 1 frosta" at bounding box center [363, 18] width 343 height 20
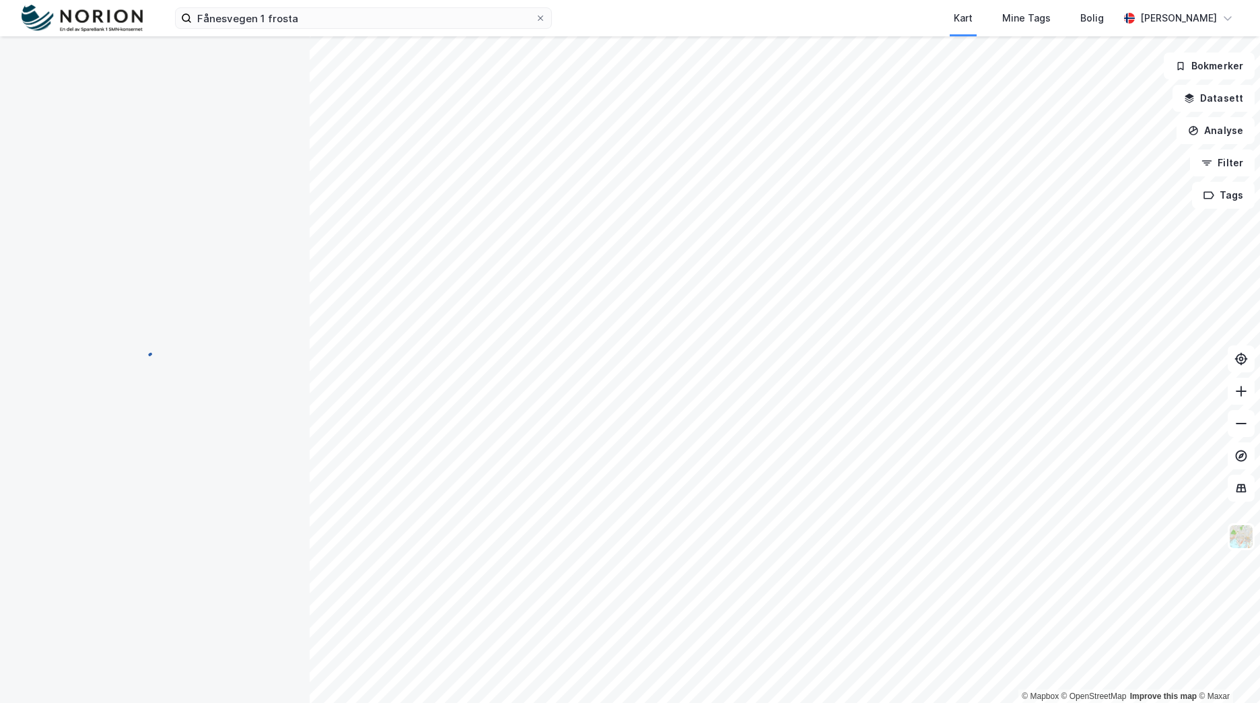
scroll to position [3, 0]
